Goal: Information Seeking & Learning: Learn about a topic

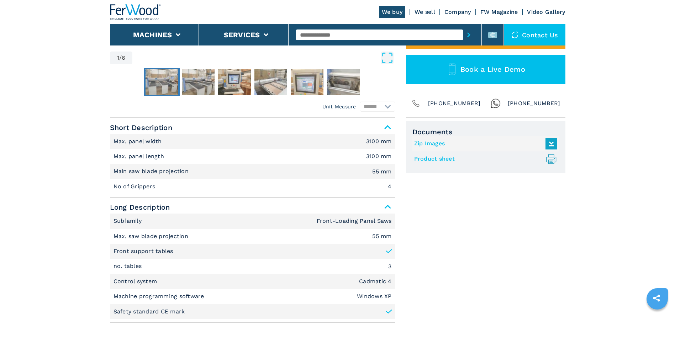
scroll to position [262, 0]
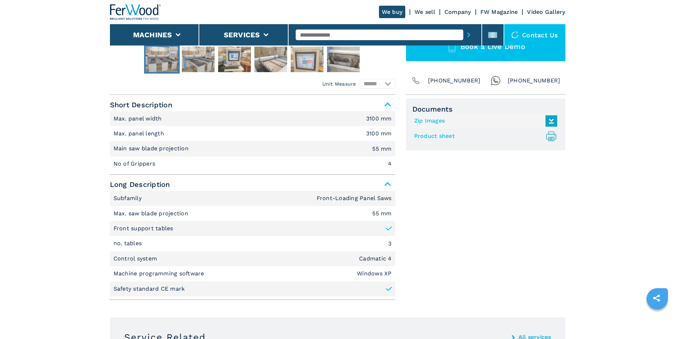
click at [389, 289] on icon at bounding box center [388, 289] width 7 height 7
drag, startPoint x: 680, startPoint y: 122, endPoint x: 639, endPoint y: 98, distance: 46.9
click at [639, 98] on main "HOMEPAGE | machines | panel saws | front loading panel saws | hpp 230 31 31 | 0…" at bounding box center [337, 311] width 675 height 1147
drag, startPoint x: 677, startPoint y: 120, endPoint x: 480, endPoint y: 176, distance: 205.2
click at [480, 176] on div "Documents Zip Images Product sheet .prefix__st0{stroke-linecap:round;stroke-lin…" at bounding box center [485, 200] width 159 height 205
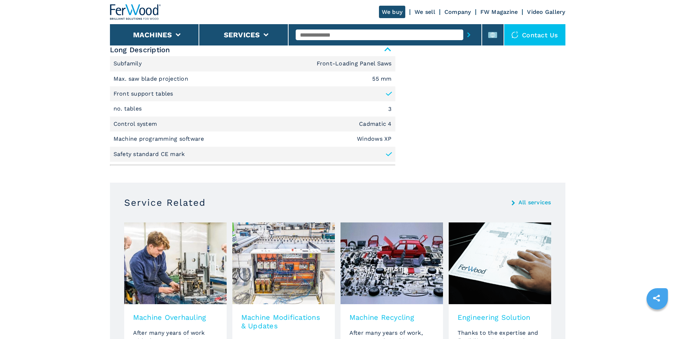
scroll to position [100, 0]
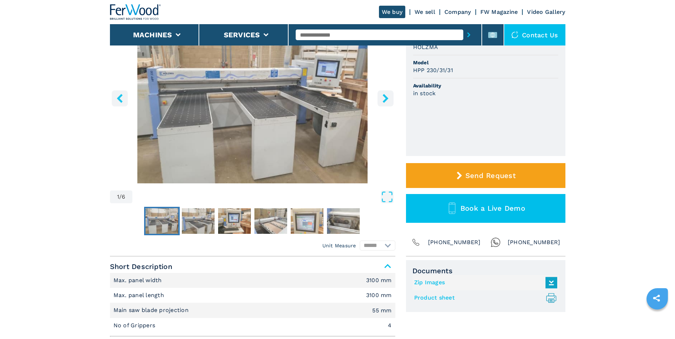
click at [387, 95] on icon "right-button" at bounding box center [385, 98] width 9 height 9
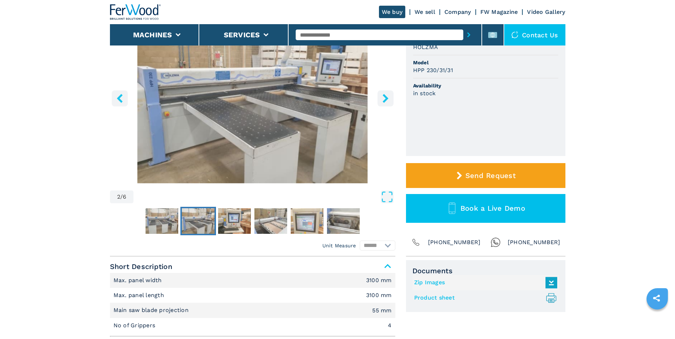
click at [387, 95] on icon "right-button" at bounding box center [385, 98] width 9 height 9
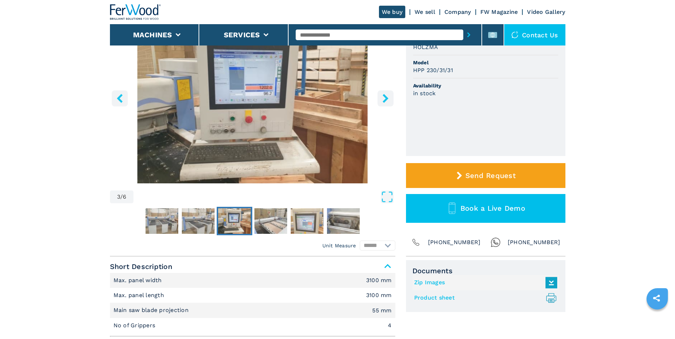
click at [387, 95] on icon "right-button" at bounding box center [385, 98] width 9 height 9
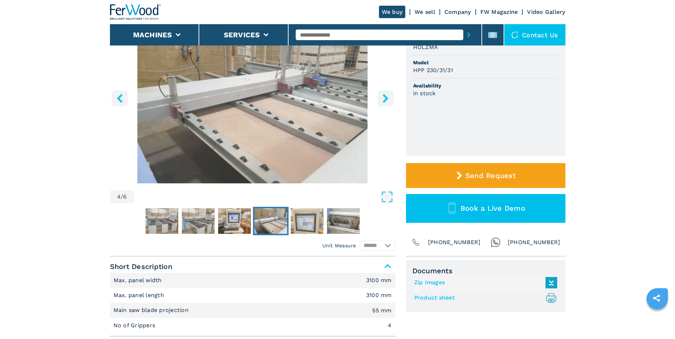
click at [387, 95] on icon "right-button" at bounding box center [385, 98] width 9 height 9
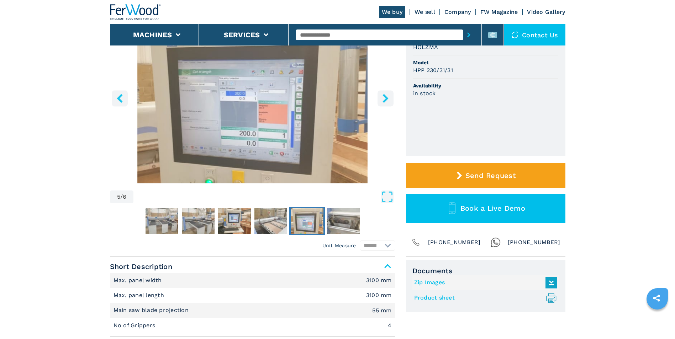
click at [387, 95] on icon "right-button" at bounding box center [385, 98] width 9 height 9
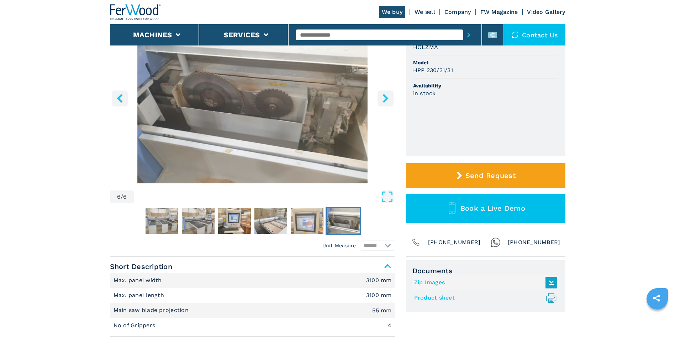
click at [673, 28] on header "We buy We sell Company FW Magazine Video Gallery Machines Services Contact us" at bounding box center [337, 23] width 675 height 46
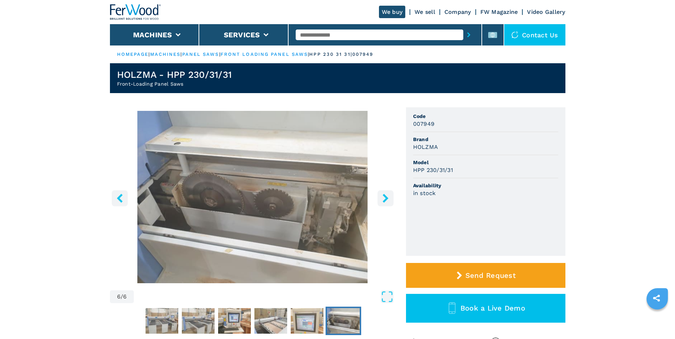
scroll to position [297, 0]
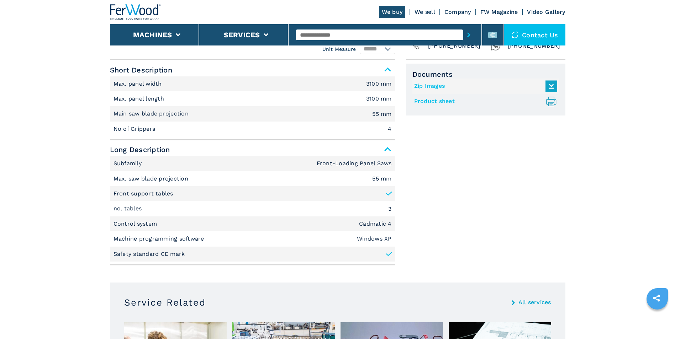
click at [546, 85] on icon at bounding box center [550, 86] width 15 height 15
click at [387, 151] on span "Long Description" at bounding box center [252, 149] width 285 height 13
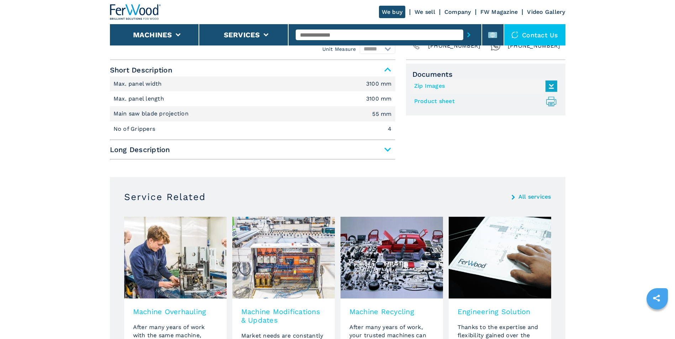
click at [387, 151] on span "Long Description" at bounding box center [252, 149] width 285 height 13
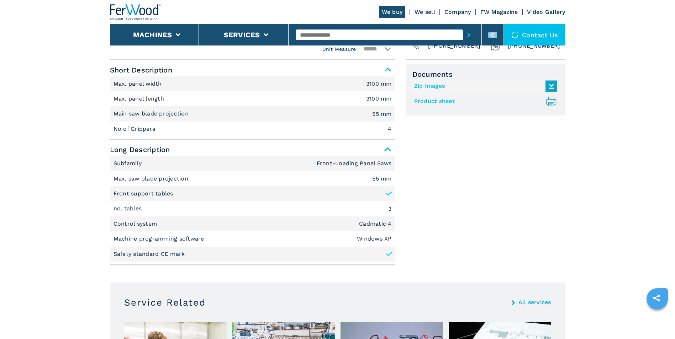
click at [387, 73] on span "Short Description" at bounding box center [252, 70] width 285 height 13
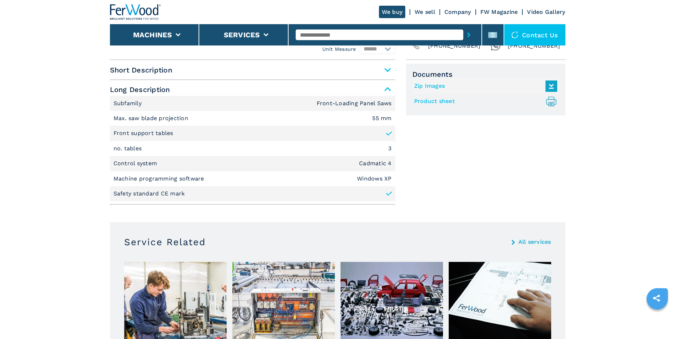
click at [387, 73] on span "Short Description" at bounding box center [252, 70] width 285 height 13
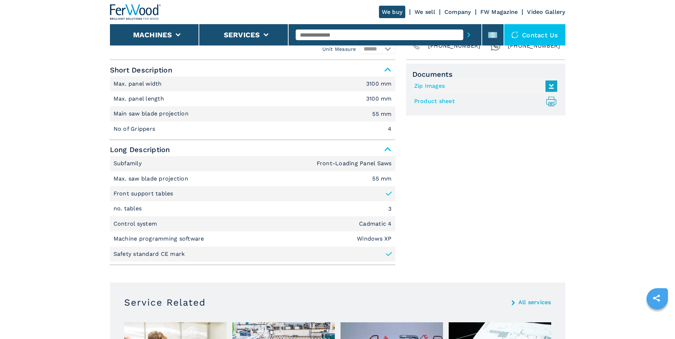
scroll to position [0, 0]
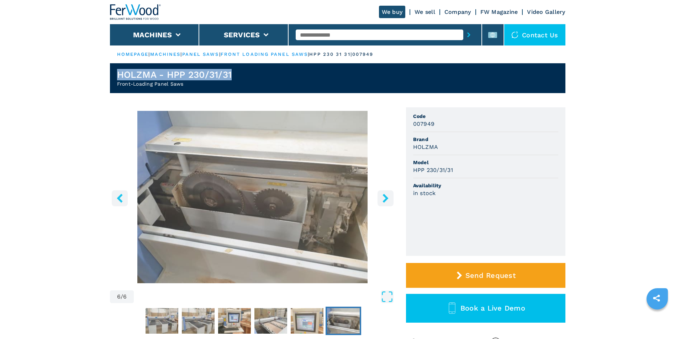
drag, startPoint x: 233, startPoint y: 71, endPoint x: 102, endPoint y: 77, distance: 131.3
copy h1 "HOLZMA - HPP 230/31/31"
click at [389, 199] on icon "right-button" at bounding box center [385, 198] width 9 height 9
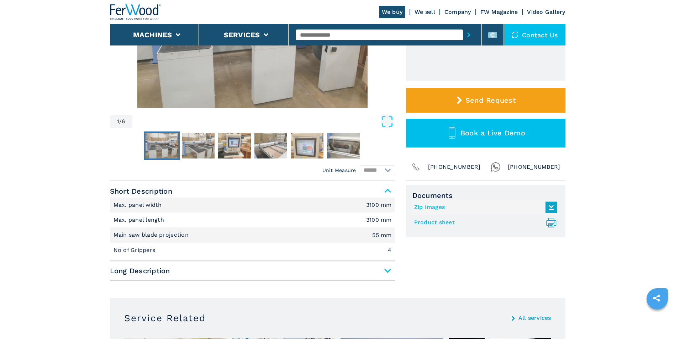
scroll to position [185, 0]
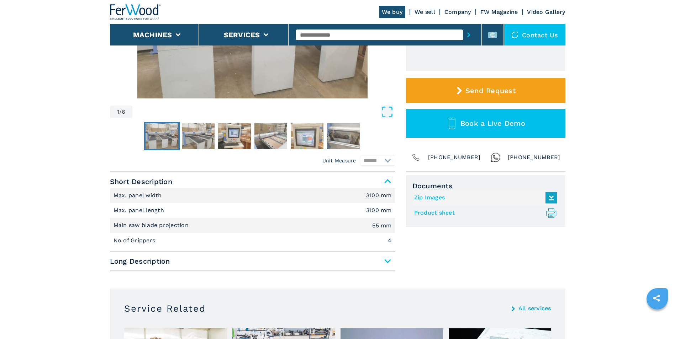
click at [389, 264] on span "Long Description" at bounding box center [252, 261] width 285 height 13
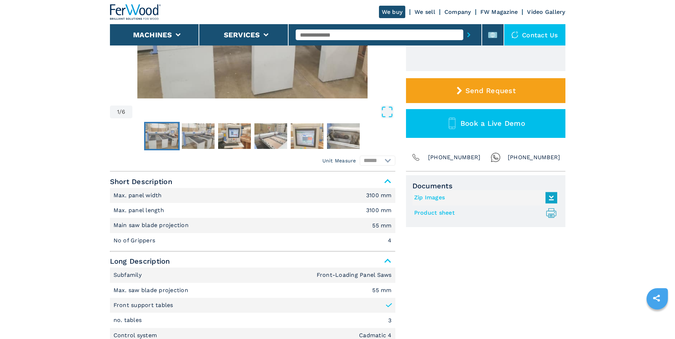
scroll to position [0, 0]
